Goal: Communication & Community: Participate in discussion

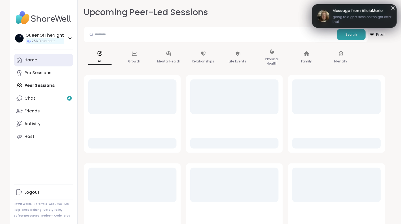
click at [35, 61] on div "Home" at bounding box center [31, 60] width 13 height 6
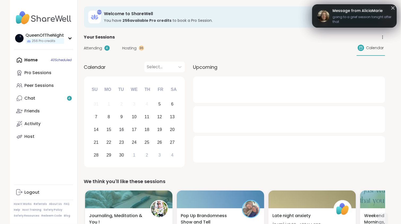
click at [132, 49] on span "Hosting" at bounding box center [130, 48] width 14 height 6
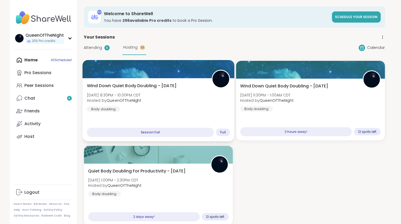
click at [222, 83] on img at bounding box center [221, 79] width 17 height 17
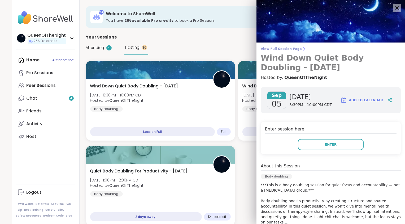
click at [284, 48] on span "View Full Session Page" at bounding box center [331, 49] width 140 height 4
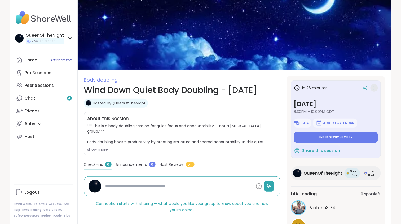
click at [375, 88] on icon at bounding box center [374, 87] width 5 height 7
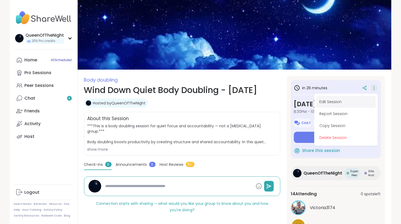
click at [331, 101] on button "Edit Session" at bounding box center [346, 102] width 59 height 12
type textarea "*"
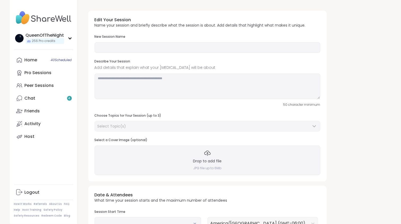
type input "**********"
type textarea "**********"
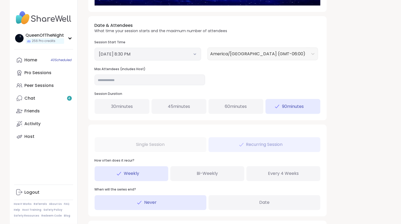
scroll to position [217, 0]
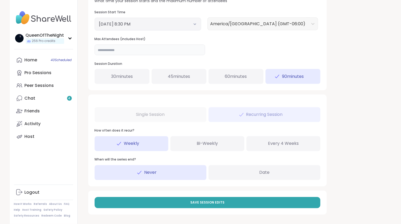
click at [116, 52] on input "**" at bounding box center [150, 50] width 111 height 11
type input "**"
click at [358, 68] on div "**********" at bounding box center [234, 4] width 301 height 430
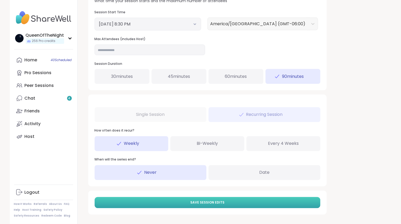
click at [198, 202] on span "Save Session Edits" at bounding box center [207, 202] width 34 height 5
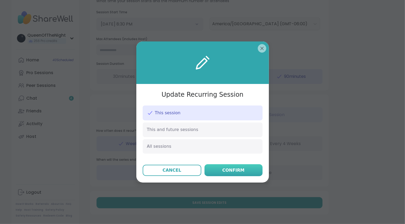
click at [240, 173] on button "Confirm" at bounding box center [233, 170] width 58 height 12
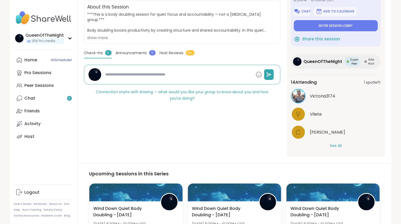
scroll to position [113, 0]
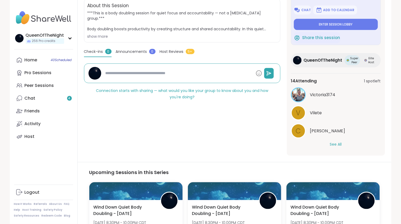
click at [336, 143] on button "See All" at bounding box center [336, 144] width 12 height 6
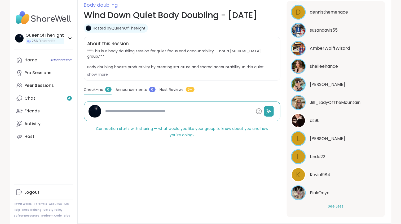
scroll to position [0, 0]
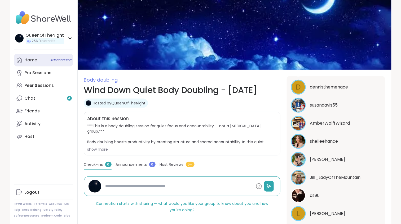
click at [47, 66] on link "Home 40 Scheduled" at bounding box center [43, 60] width 59 height 13
type textarea "*"
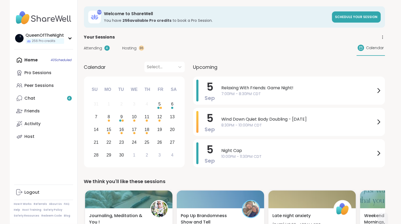
click at [126, 48] on span "Hosting" at bounding box center [130, 48] width 14 height 6
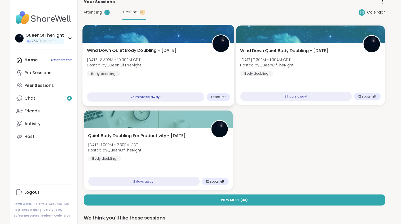
scroll to position [40, 0]
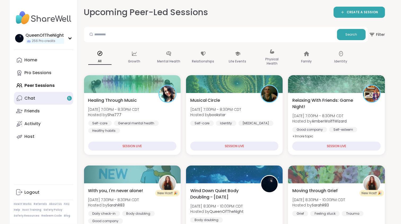
click at [45, 99] on link "Chat 5" at bounding box center [43, 98] width 59 height 13
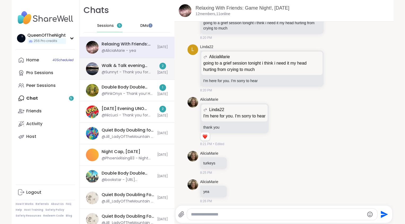
click at [138, 69] on div "Walk & Talk evening pop up, Sep 05 @Sunnyt - Thank you for your kindness and un…" at bounding box center [128, 69] width 53 height 12
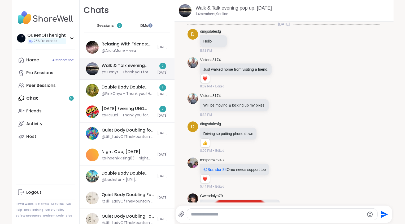
scroll to position [238, 0]
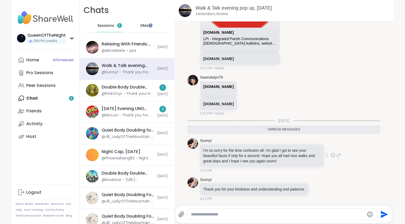
click at [332, 155] on icon at bounding box center [333, 155] width 2 height 1
click at [289, 145] on button "Select Reaction: Heart" at bounding box center [290, 146] width 11 height 11
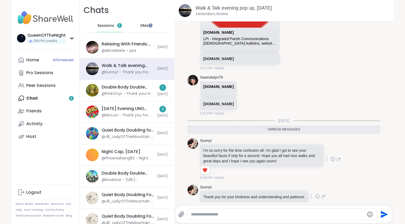
click at [317, 195] on icon at bounding box center [317, 195] width 5 height 5
click at [277, 185] on div "Select Reaction: Heart" at bounding box center [275, 187] width 5 height 5
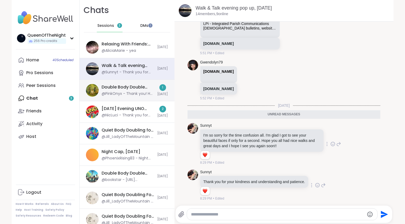
click at [118, 93] on div "@PinkOnyx - Thank you! He is a love bug lol" at bounding box center [128, 93] width 53 height 5
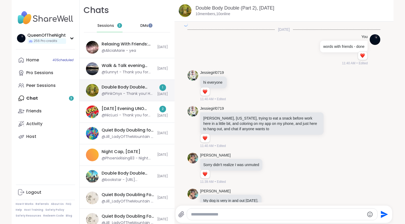
scroll to position [1224, 0]
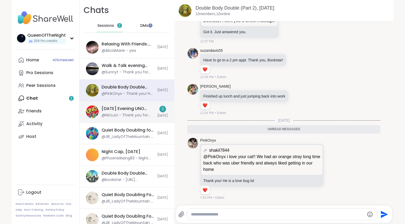
click at [121, 107] on div "Friday Evening UNO Playing, Sep 05" at bounding box center [128, 109] width 53 height 6
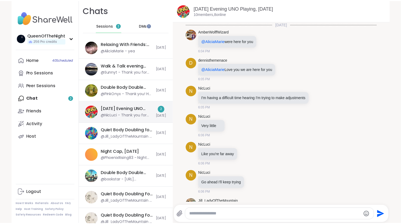
scroll to position [716, 0]
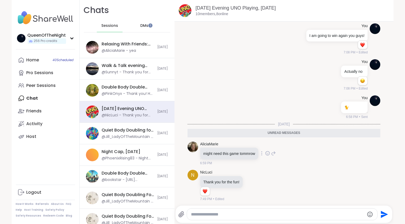
click at [268, 154] on icon at bounding box center [268, 154] width 2 height 1
click at [224, 145] on div "Select Reaction: Heart" at bounding box center [225, 144] width 5 height 5
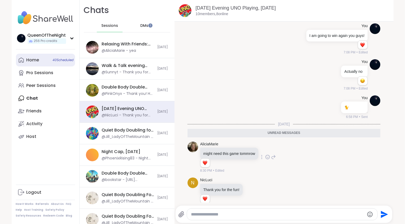
click at [36, 61] on div "Home 40 Scheduled" at bounding box center [33, 60] width 13 height 6
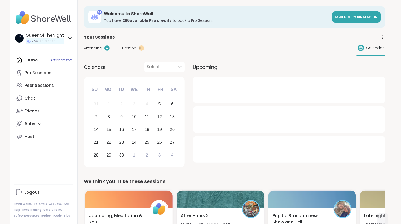
click at [128, 49] on span "Hosting" at bounding box center [130, 48] width 14 height 6
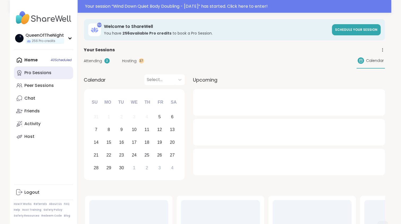
click at [51, 77] on link "Pro Sessions" at bounding box center [43, 72] width 59 height 13
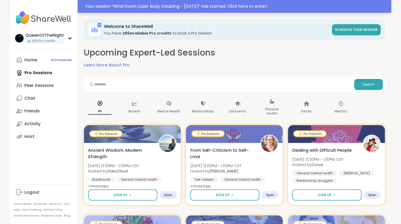
click at [134, 7] on div "Your session “ Wind Down Quiet Body Doubling - Friday ” has started. Click here…" at bounding box center [236, 6] width 303 height 6
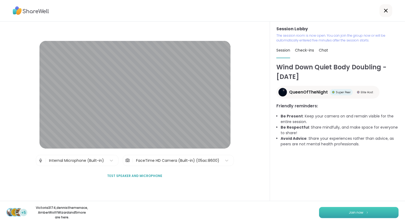
click at [359, 214] on span "Join now" at bounding box center [356, 212] width 15 height 5
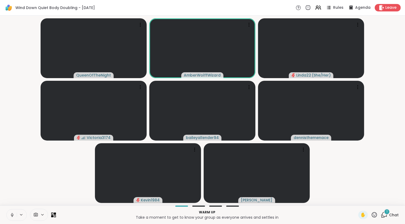
click at [384, 212] on div "1" at bounding box center [387, 211] width 6 height 6
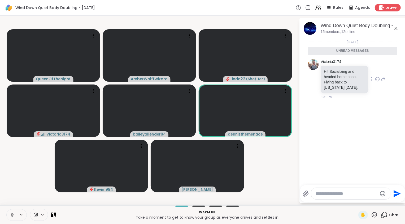
click at [377, 79] on icon at bounding box center [378, 79] width 2 height 1
click at [375, 68] on div "Select Reaction: Heart" at bounding box center [377, 70] width 5 height 5
click at [382, 217] on icon at bounding box center [384, 214] width 7 height 7
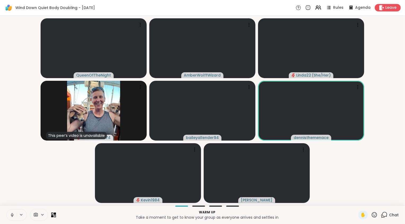
click at [355, 169] on video-player-container "QueenOfTheNight AmberWolffWizard Linda22 ( She/Her ) This peer’s video is unava…" at bounding box center [202, 110] width 399 height 185
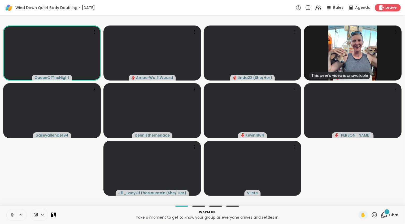
click at [53, 182] on video-player-container "QueenOfTheNight AmberWolffWizard Linda22 ( She/Her ) This peer’s video is unava…" at bounding box center [202, 110] width 399 height 185
click at [12, 214] on icon at bounding box center [12, 214] width 5 height 5
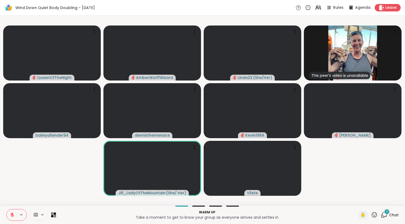
click at [38, 177] on video-player-container "QueenOfTheNight AmberWolffWizard Linda22 ( She/Her ) This peer’s video is unava…" at bounding box center [202, 110] width 399 height 185
click at [39, 179] on video-player-container "QueenOfTheNight AmberWolffWizard Linda22 ( She/Her ) This peer’s video is unava…" at bounding box center [202, 110] width 399 height 185
click at [13, 216] on icon at bounding box center [12, 215] width 4 height 4
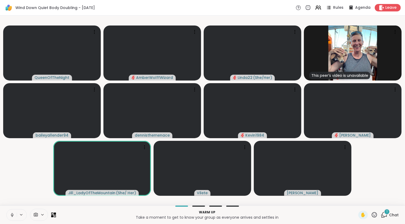
click at [11, 213] on icon at bounding box center [12, 214] width 5 height 5
click at [28, 194] on video-player-container "QueenOfTheNight AmberWolffWizard Linda22 ( She/Her ) This peer’s video is unava…" at bounding box center [202, 110] width 399 height 185
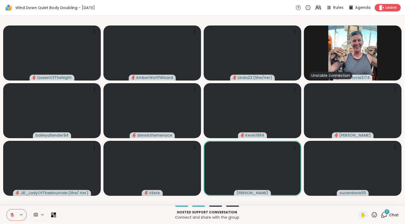
click at [12, 214] on icon at bounding box center [12, 213] width 2 height 2
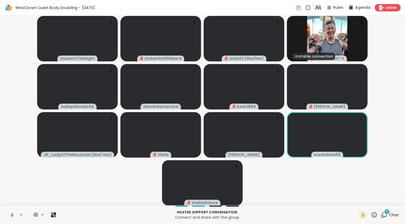
click at [12, 215] on icon at bounding box center [12, 214] width 5 height 5
click at [13, 216] on icon at bounding box center [12, 214] width 5 height 5
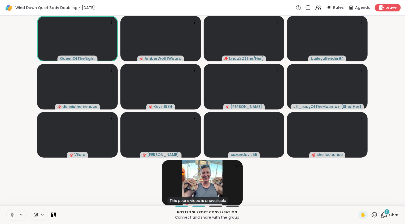
click at [335, 7] on span "Rules" at bounding box center [338, 8] width 11 height 6
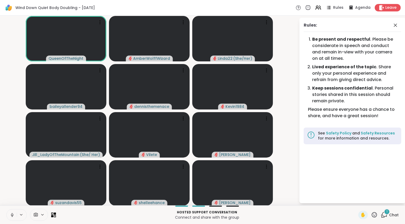
click at [13, 216] on icon at bounding box center [12, 214] width 5 height 5
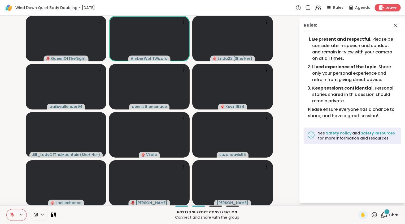
click at [12, 215] on icon at bounding box center [12, 215] width 4 height 4
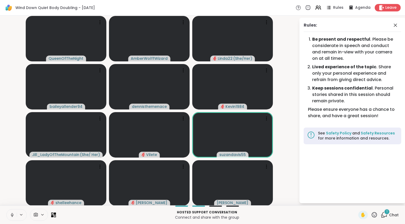
click at [12, 212] on icon at bounding box center [12, 214] width 5 height 5
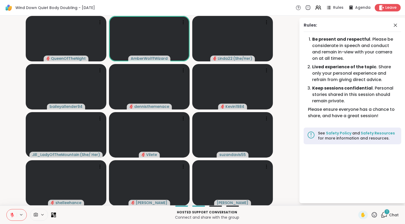
click at [8, 170] on video-player-container "QueenOfTheNight AmberWolffWizard Linda22 ( She/Her ) baileyallender94 dennisthe…" at bounding box center [149, 110] width 293 height 185
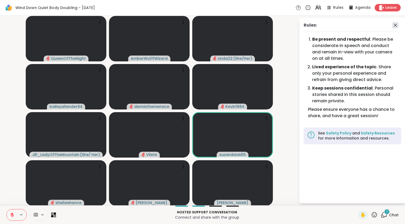
click at [396, 27] on icon at bounding box center [395, 25] width 6 height 6
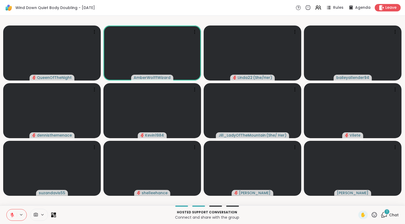
click at [384, 216] on icon at bounding box center [384, 214] width 7 height 7
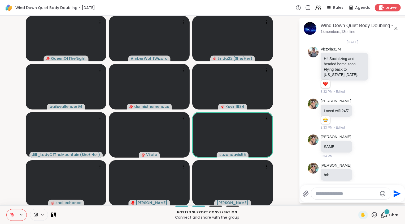
scroll to position [115, 0]
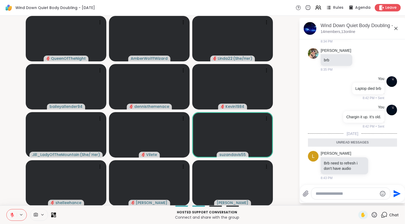
click at [382, 215] on icon at bounding box center [384, 214] width 7 height 7
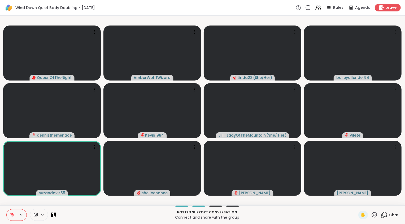
click at [13, 215] on icon at bounding box center [12, 215] width 4 height 4
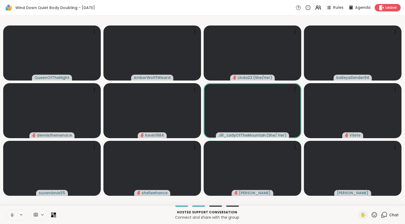
click at [13, 214] on icon at bounding box center [12, 214] width 5 height 5
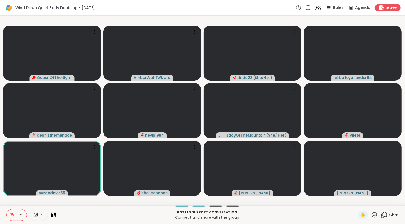
click at [13, 215] on icon at bounding box center [12, 214] width 5 height 5
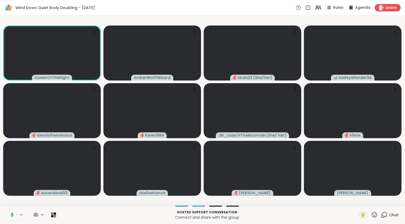
click at [14, 214] on button at bounding box center [11, 214] width 11 height 11
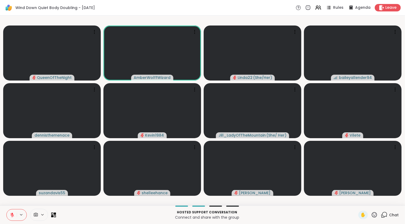
click at [14, 214] on icon at bounding box center [12, 214] width 5 height 5
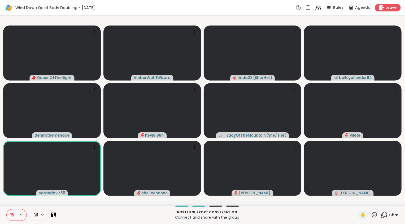
click at [14, 214] on icon at bounding box center [12, 214] width 5 height 5
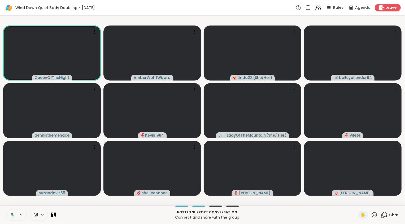
click at [14, 214] on button at bounding box center [11, 214] width 11 height 11
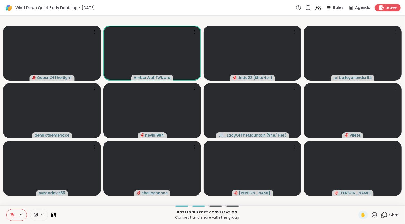
drag, startPoint x: 12, startPoint y: 215, endPoint x: 10, endPoint y: 217, distance: 2.7
click at [12, 215] on icon at bounding box center [12, 214] width 5 height 5
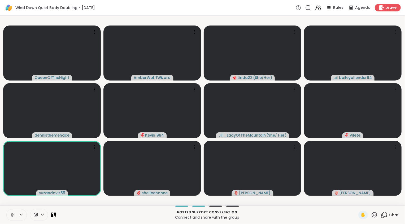
click at [10, 217] on button at bounding box center [12, 214] width 10 height 11
click at [12, 214] on icon at bounding box center [12, 213] width 2 height 2
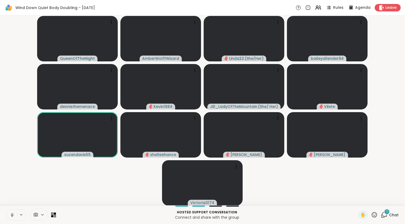
click at [384, 212] on div "1" at bounding box center [387, 211] width 6 height 6
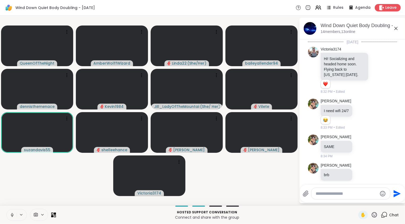
scroll to position [355, 0]
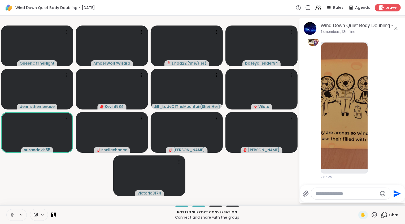
click at [382, 213] on icon at bounding box center [384, 214] width 7 height 7
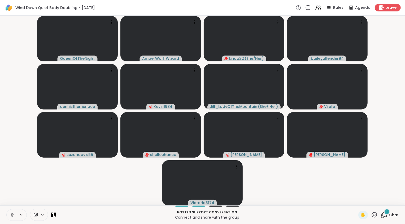
click at [385, 214] on div "1 Chat" at bounding box center [390, 214] width 18 height 8
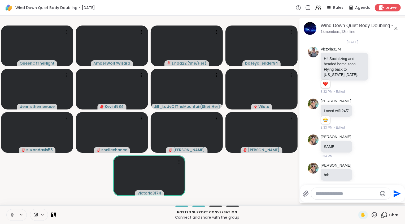
scroll to position [503, 0]
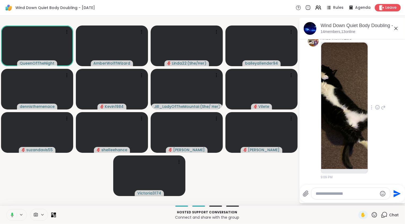
click at [350, 137] on img at bounding box center [344, 105] width 46 height 126
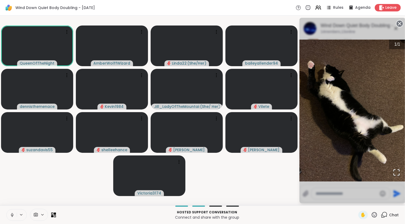
scroll to position [510, 0]
click at [400, 24] on icon at bounding box center [399, 23] width 7 height 7
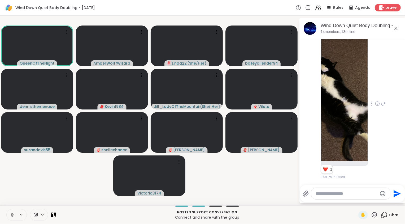
click at [375, 104] on icon at bounding box center [377, 103] width 5 height 5
click at [375, 95] on div "Select Reaction: Heart" at bounding box center [377, 95] width 5 height 5
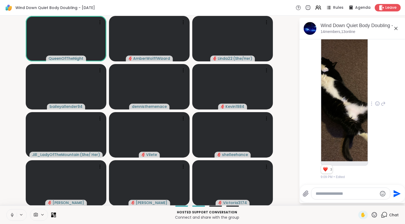
click at [12, 215] on icon at bounding box center [12, 214] width 5 height 5
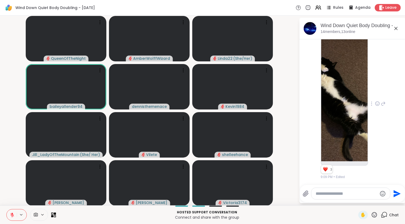
click at [16, 180] on video-player-container "QueenOfTheNight AmberWolffWizard Linda22 ( She/Her ) baileyallender94 dennisthe…" at bounding box center [149, 110] width 293 height 185
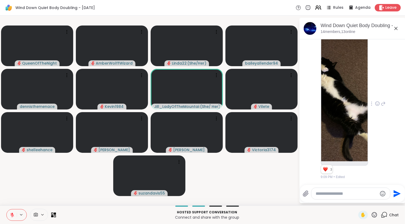
click at [319, 7] on icon at bounding box center [318, 7] width 7 height 7
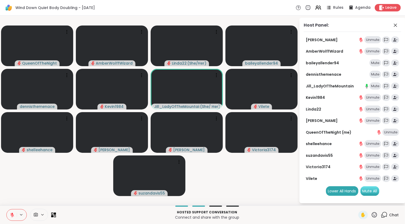
click at [374, 190] on div "Mute All" at bounding box center [369, 191] width 19 height 10
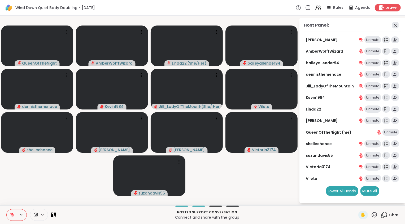
click at [396, 24] on icon at bounding box center [395, 25] width 3 height 3
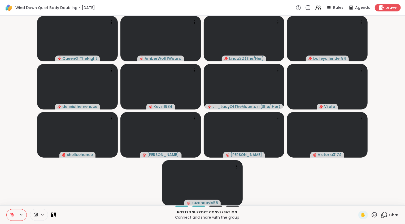
click at [381, 215] on icon at bounding box center [384, 214] width 7 height 7
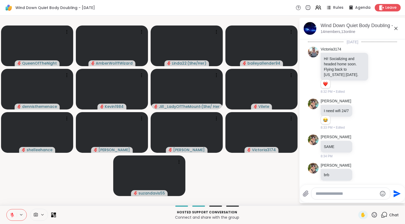
scroll to position [492, 0]
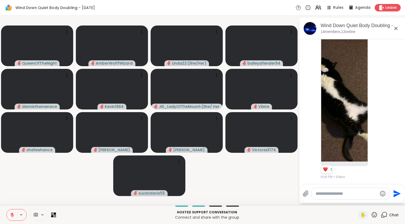
click at [344, 196] on div at bounding box center [350, 193] width 79 height 11
click at [343, 193] on textarea "Type your message" at bounding box center [347, 193] width 62 height 5
type textarea "**********"
type textarea "*"
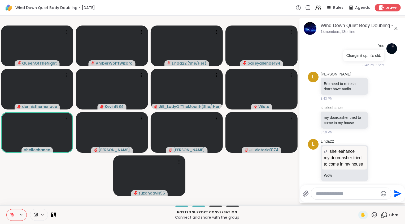
scroll to position [179, 0]
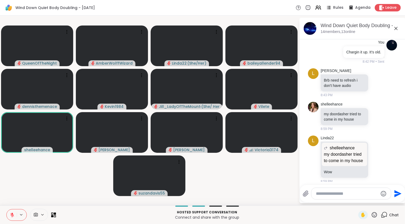
click at [13, 211] on button at bounding box center [12, 214] width 10 height 11
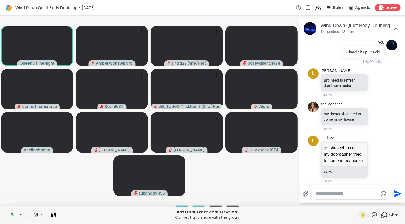
click at [13, 211] on button at bounding box center [11, 214] width 11 height 11
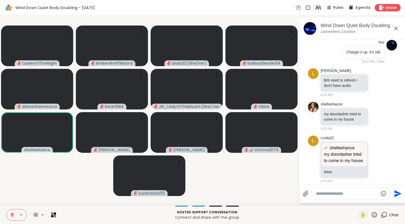
click at [42, 180] on video-player-container "QueenOfTheNight AmberWolffWizard Linda22 ( She/Her ) baileyallender94 dennisthe…" at bounding box center [149, 110] width 293 height 185
click at [24, 192] on video-player-container "QueenOfTheNight AmberWolffWizard Linda22 ( She/Her ) baileyallender94 dennisthe…" at bounding box center [149, 110] width 293 height 185
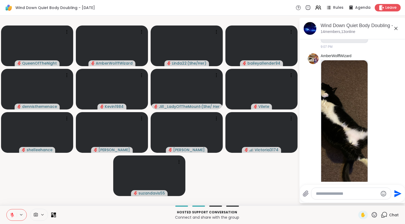
scroll to position [533, 0]
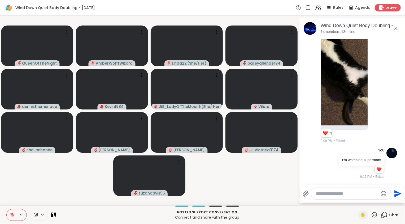
click at [355, 154] on div "I'm watching superman!" at bounding box center [361, 160] width 45 height 12
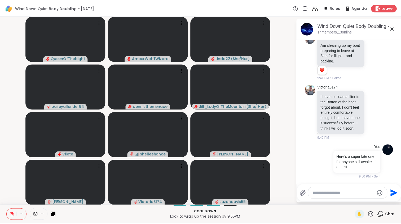
scroll to position [739, 0]
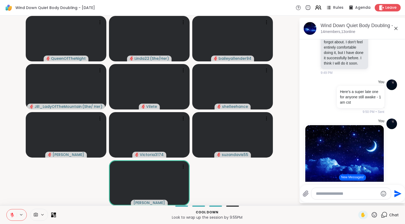
click at [316, 7] on icon at bounding box center [317, 7] width 2 height 2
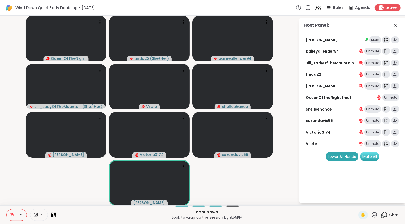
click at [369, 155] on div "Mute All" at bounding box center [369, 156] width 19 height 10
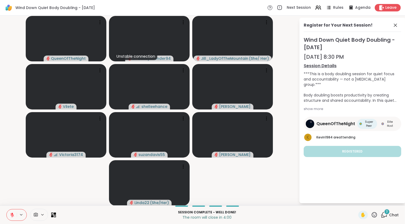
click at [14, 214] on icon at bounding box center [12, 214] width 5 height 5
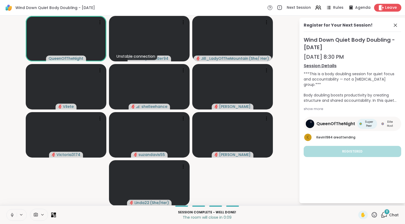
click at [387, 9] on span "Leave" at bounding box center [391, 8] width 12 height 6
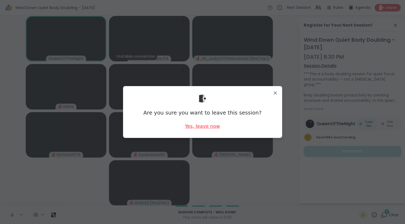
click at [206, 124] on div "Yes, leave now" at bounding box center [202, 126] width 35 height 7
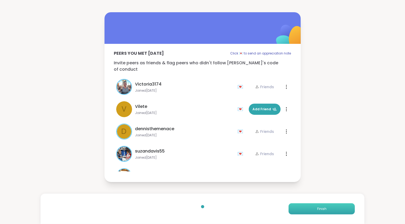
click at [319, 208] on span "Finish" at bounding box center [321, 208] width 9 height 5
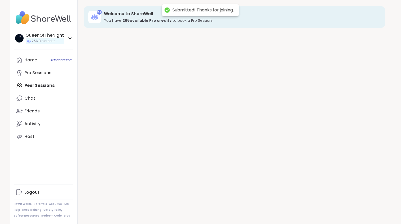
click at [319, 208] on div "256 Welcome to ShareWell You have 256 available Pro credit s to book a Pro Sess…" at bounding box center [235, 112] width 314 height 224
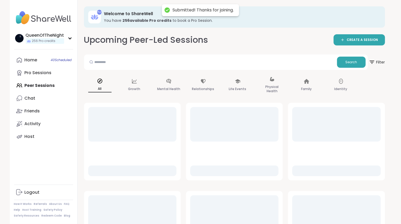
click at [319, 208] on div at bounding box center [337, 212] width 88 height 34
click at [45, 62] on link "Home 40 Scheduled" at bounding box center [43, 60] width 59 height 13
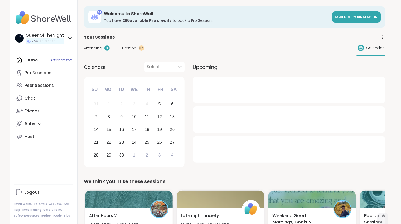
click at [127, 48] on span "Hosting" at bounding box center [130, 48] width 14 height 6
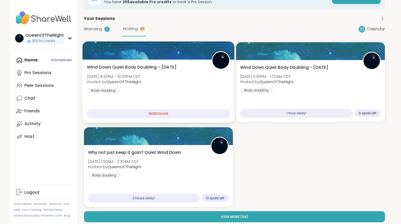
scroll to position [23, 0]
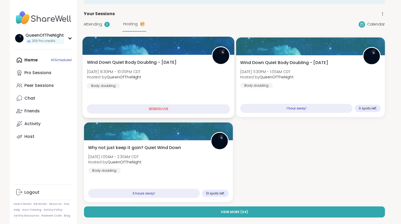
click at [164, 58] on div "Wind Down Quiet Body Doubling - Friday Fri, Sep 05 | 8:30PM - 10:00PM CDT Hoste…" at bounding box center [158, 86] width 152 height 63
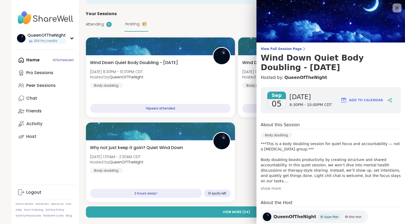
click at [394, 9] on icon at bounding box center [397, 8] width 7 height 7
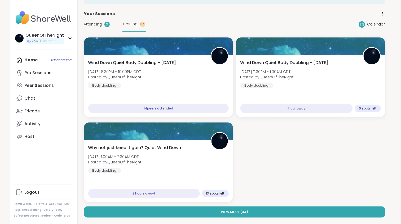
click at [98, 23] on span "Attending" at bounding box center [93, 24] width 18 height 6
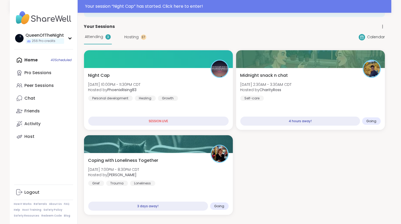
scroll to position [36, 0]
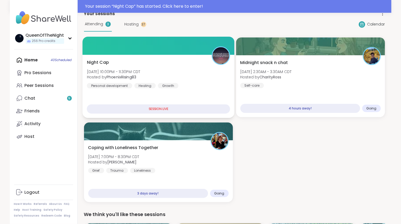
click at [154, 47] on div at bounding box center [158, 46] width 152 height 18
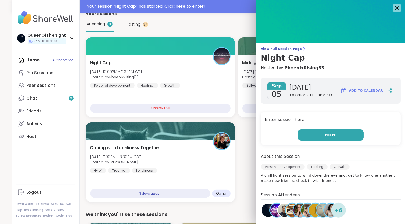
click at [333, 134] on button "Enter" at bounding box center [331, 134] width 66 height 11
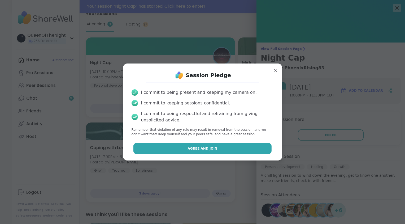
click at [202, 146] on span "Agree and Join" at bounding box center [203, 148] width 30 height 5
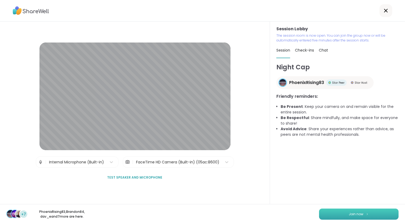
click at [351, 214] on span "Join now" at bounding box center [356, 213] width 15 height 5
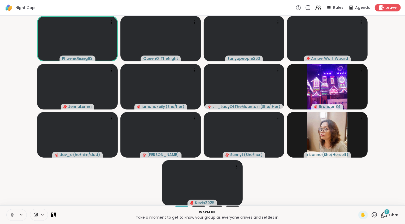
click at [11, 216] on icon at bounding box center [12, 214] width 5 height 5
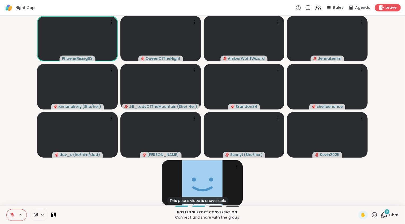
click at [69, 184] on video-player-container "PhoenixRising83 QueenOfTheNight AmberWolffWizard JennaLemm iamanakeily ( She/he…" at bounding box center [202, 110] width 399 height 185
click at [10, 213] on icon at bounding box center [12, 214] width 5 height 5
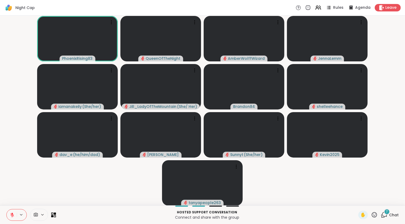
click at [12, 213] on icon at bounding box center [12, 213] width 2 height 2
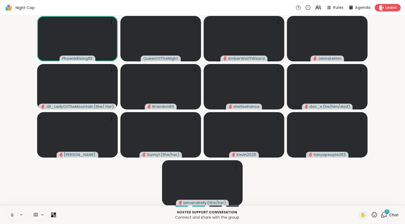
click at [12, 215] on icon at bounding box center [12, 214] width 5 height 5
click at [35, 188] on video-player-container "PhoenixRising83 QueenOfTheNight AmberWolffWizard JennaLemm Jill_LadyOfTheMounta…" at bounding box center [202, 110] width 399 height 185
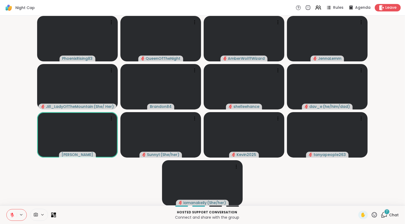
click at [9, 214] on button at bounding box center [12, 214] width 10 height 11
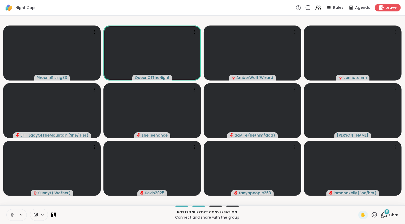
click at [14, 204] on div "PhoenixRising83 QueenOfTheNight AmberWolffWizard JennaLemm Jill_LadyOfTheMounta…" at bounding box center [202, 110] width 405 height 189
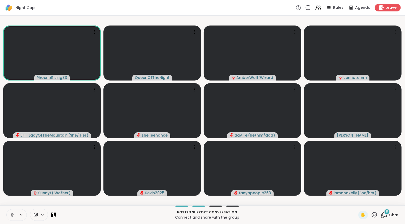
click at [11, 215] on icon at bounding box center [12, 215] width 3 height 2
click at [22, 199] on video-player-container "PhoenixRising83 QueenOfTheNight AmberWolffWizard JennaLemm Jill_LadyOfTheMounta…" at bounding box center [202, 110] width 399 height 185
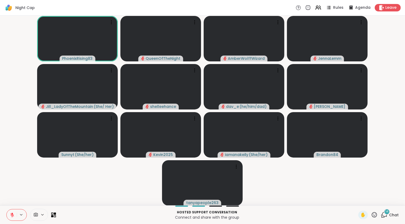
click at [37, 179] on video-player-container "PhoenixRising83 QueenOfTheNight AmberWolffWizard JennaLemm Jill_LadyOfTheMounta…" at bounding box center [202, 110] width 399 height 185
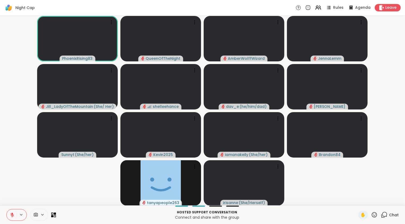
click at [371, 199] on video-player-container "PhoenixRising83 QueenOfTheNight AmberWolffWizard JennaLemm Jill_LadyOfTheMounta…" at bounding box center [202, 110] width 399 height 185
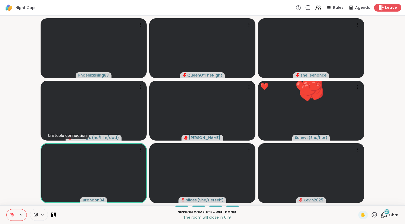
click at [390, 9] on span "Leave" at bounding box center [391, 8] width 12 height 6
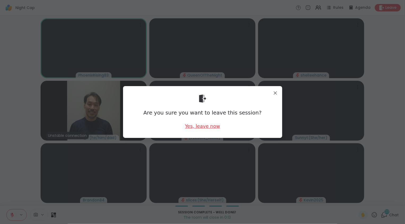
click at [206, 128] on div "Yes, leave now" at bounding box center [202, 126] width 35 height 7
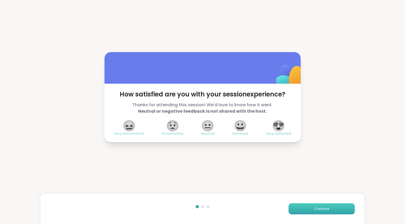
click at [317, 211] on button "Continue" at bounding box center [322, 208] width 66 height 11
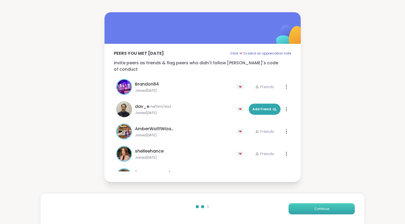
click at [317, 211] on button "Continue" at bounding box center [322, 208] width 66 height 11
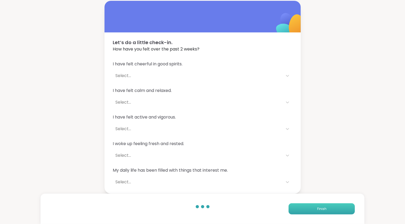
click at [317, 211] on button "Finish" at bounding box center [322, 208] width 66 height 11
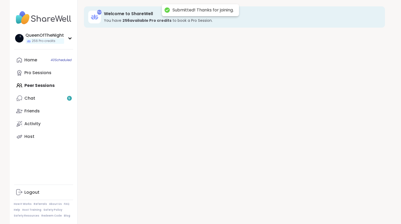
click at [317, 211] on div "256 Welcome to ShareWell You have 256 available Pro credit s to book a Pro Sess…" at bounding box center [235, 112] width 314 height 224
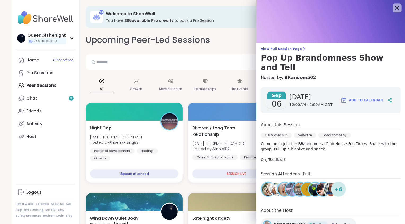
click at [394, 10] on icon at bounding box center [397, 8] width 7 height 7
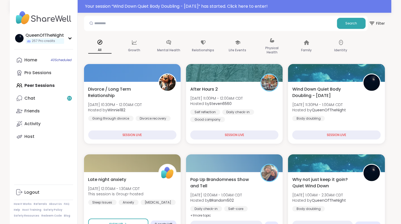
scroll to position [51, 0]
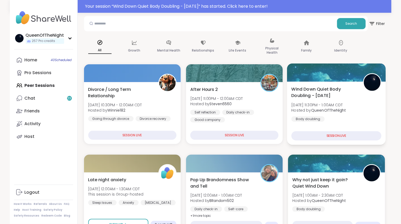
click at [333, 92] on span "Wind Down Quiet Body Doubling - [DATE]" at bounding box center [325, 92] width 66 height 13
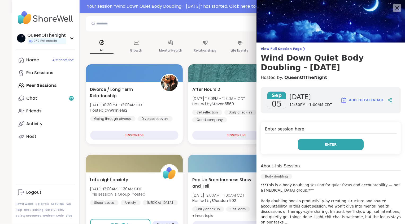
click at [325, 145] on span "Enter" at bounding box center [331, 144] width 12 height 5
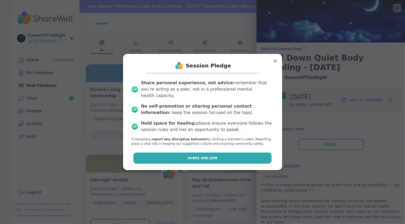
click at [249, 157] on button "Agree and Join" at bounding box center [202, 157] width 138 height 11
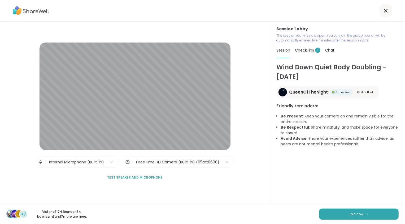
click at [307, 53] on div "Check-ins 1" at bounding box center [307, 50] width 25 height 15
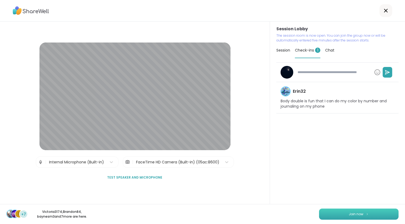
click at [359, 214] on span "Join now" at bounding box center [356, 213] width 15 height 5
type textarea "*"
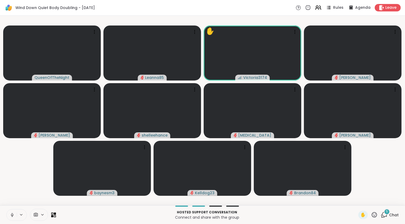
click at [319, 8] on icon at bounding box center [320, 8] width 2 height 4
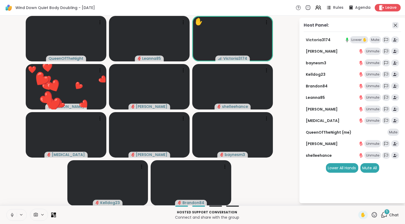
click at [396, 25] on icon at bounding box center [395, 25] width 6 height 6
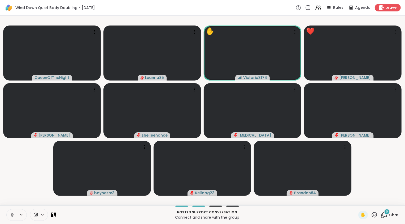
click at [381, 175] on video-player-container "QueenOfTheNight Leanna85 ✋ Victoria3174 ❤️ Sandra_D ❤️ ❤️ ❤️ ❤️ ❤️ ❤️ ❤️ ❤️ ❤️ …" at bounding box center [202, 110] width 399 height 185
click at [381, 217] on icon at bounding box center [382, 215] width 3 height 3
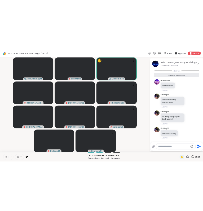
scroll to position [27, 0]
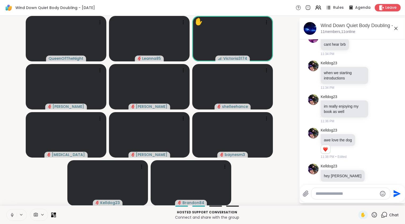
click at [328, 8] on icon at bounding box center [328, 7] width 7 height 7
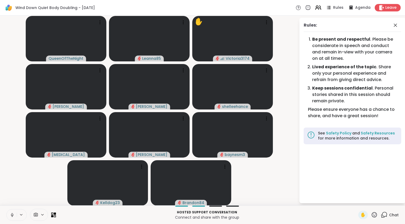
click at [316, 8] on icon at bounding box center [317, 7] width 2 height 2
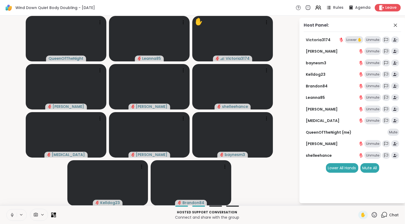
click at [395, 133] on div "Mute" at bounding box center [393, 131] width 12 height 7
click at [357, 43] on div "Lower ✋" at bounding box center [354, 39] width 19 height 7
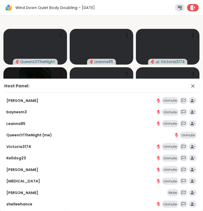
click at [167, 192] on div "Mute" at bounding box center [173, 192] width 12 height 7
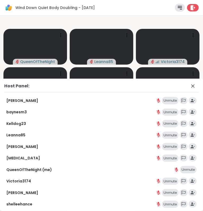
click at [127, 8] on div "Wind Down Quiet Body Doubling - Friday Rules Agenda Leave" at bounding box center [101, 8] width 203 height 16
click at [190, 87] on icon at bounding box center [193, 86] width 6 height 6
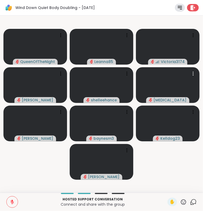
click at [190, 204] on icon at bounding box center [193, 202] width 7 height 7
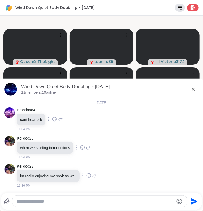
scroll to position [92, 0]
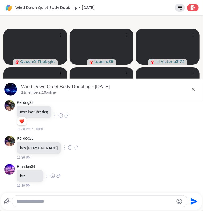
click at [190, 89] on icon at bounding box center [193, 89] width 6 height 6
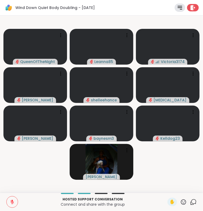
click at [177, 8] on icon at bounding box center [180, 8] width 6 height 6
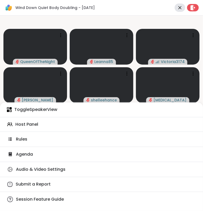
click at [27, 125] on span "Host Panel" at bounding box center [26, 125] width 23 height 6
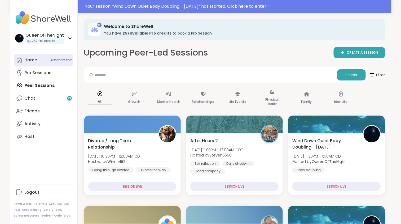
click at [32, 62] on div "Home 40 Scheduled" at bounding box center [31, 60] width 13 height 6
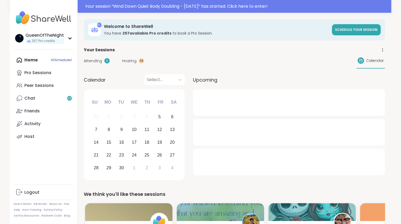
click at [133, 62] on span "Hosting" at bounding box center [130, 61] width 14 height 6
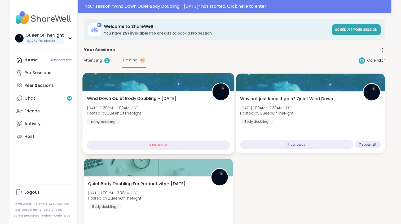
click at [198, 101] on div "Wind Down Quiet Body Doubling - [DATE] [DATE] 11:30PM - 1:00AM CDT Hosted by Qu…" at bounding box center [158, 109] width 143 height 29
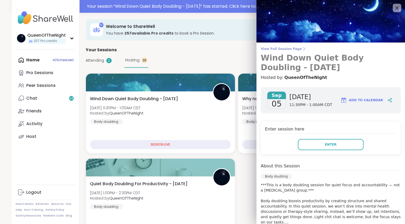
click at [281, 49] on span "View Full Session Page" at bounding box center [331, 49] width 140 height 4
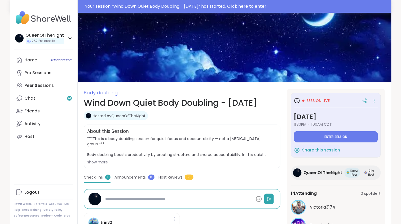
scroll to position [58, 0]
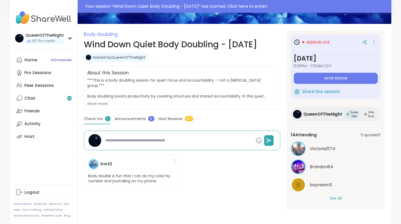
click at [337, 196] on button "See All" at bounding box center [336, 198] width 12 height 6
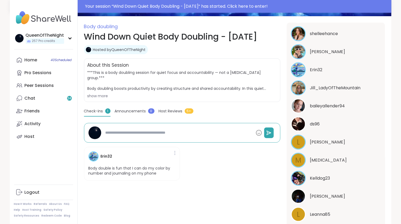
scroll to position [64, 0]
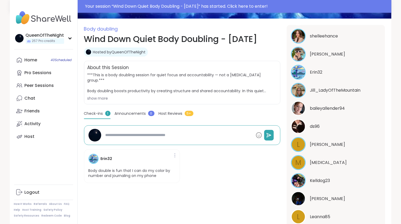
type textarea "*"
